Goal: Find specific page/section: Find specific page/section

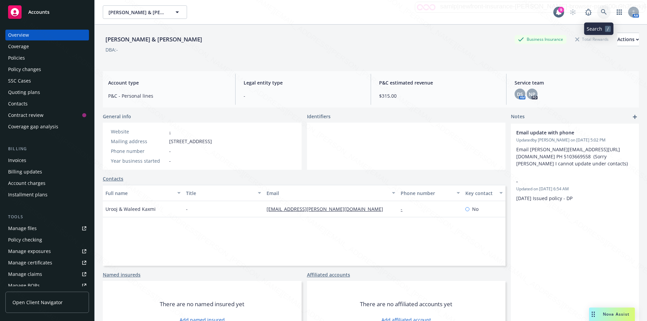
click at [600, 10] on icon at bounding box center [603, 12] width 6 height 6
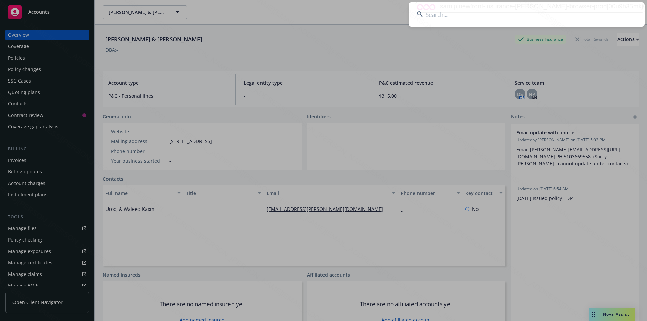
click at [500, 12] on input at bounding box center [526, 14] width 236 height 24
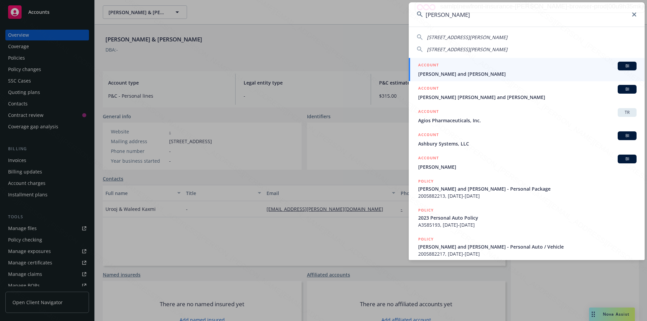
type input "[PERSON_NAME]"
click at [473, 75] on span "[PERSON_NAME] and [PERSON_NAME]" at bounding box center [527, 73] width 218 height 7
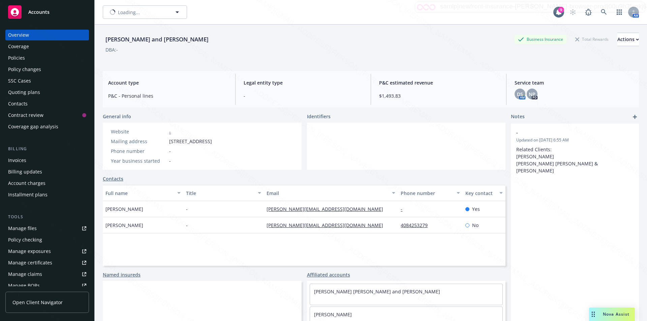
click at [10, 61] on div "Policies" at bounding box center [16, 58] width 17 height 11
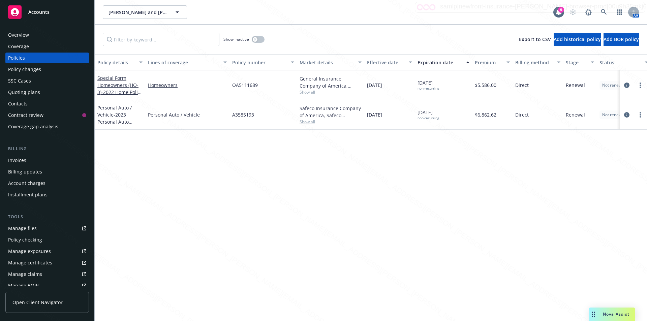
click at [19, 35] on div "Overview" at bounding box center [18, 35] width 21 height 11
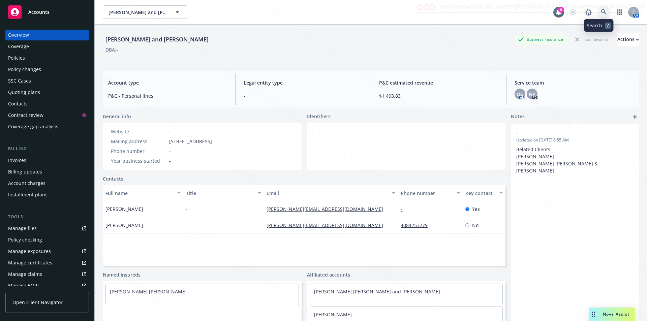
click at [600, 12] on icon at bounding box center [603, 12] width 6 height 6
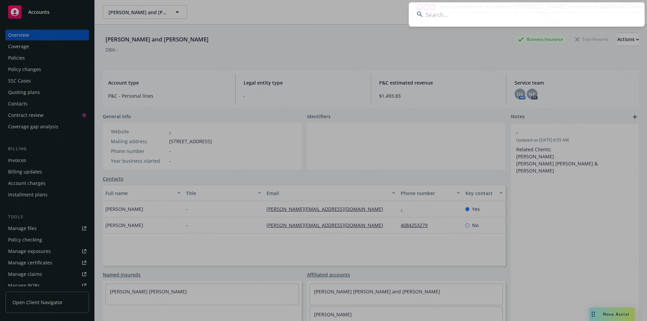
click at [518, 15] on input at bounding box center [526, 14] width 236 height 24
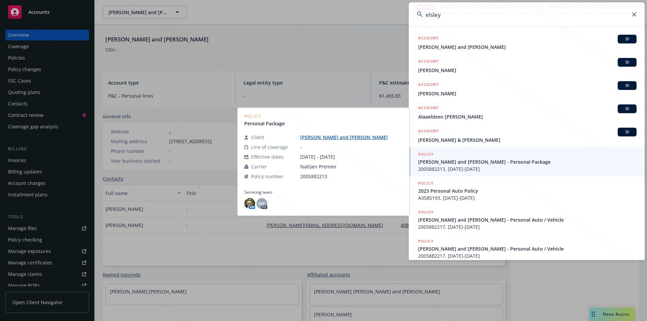
type input "elsley"
